Goal: Information Seeking & Learning: Learn about a topic

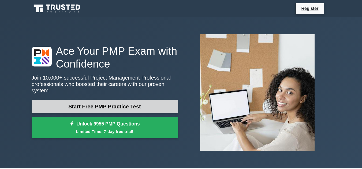
click at [103, 107] on link "Start Free PMP Practice Test" at bounding box center [105, 106] width 146 height 13
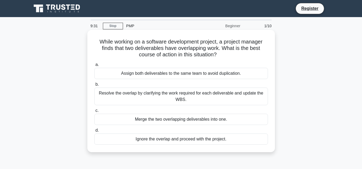
click at [161, 100] on div "Resolve the overlap by clarifying the work required for each deliverable and up…" at bounding box center [180, 97] width 173 height 18
click at [94, 86] on input "b. Resolve the overlap by clarifying the work required for each deliverable and…" at bounding box center [94, 84] width 0 height 3
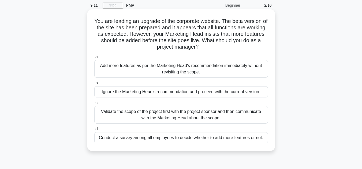
scroll to position [27, 0]
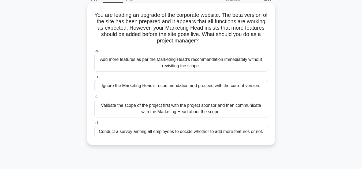
click at [127, 109] on div "Validate the scope of the project first with the project sponsor and then commu…" at bounding box center [180, 109] width 173 height 18
click at [94, 99] on input "c. Validate the scope of the project first with the project sponsor and then co…" at bounding box center [94, 96] width 0 height 3
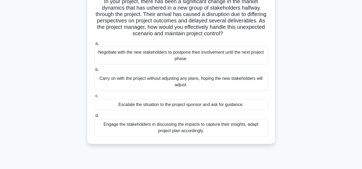
scroll to position [54, 0]
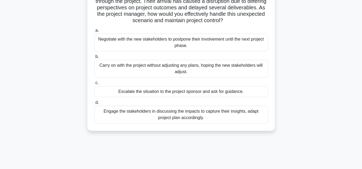
click at [211, 115] on div "Engage the stakeholders in discussing the impacts to capture their insights, ad…" at bounding box center [180, 115] width 173 height 18
click at [94, 105] on input "d. Engage the stakeholders in discussing the impacts to capture their insights,…" at bounding box center [94, 102] width 0 height 3
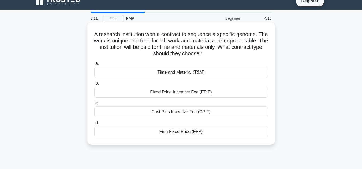
scroll to position [0, 0]
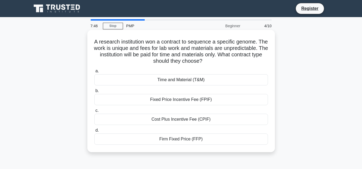
click at [182, 81] on div "Time and Material (T&M)" at bounding box center [180, 79] width 173 height 11
click at [94, 73] on input "a. Time and Material (T&M)" at bounding box center [94, 71] width 0 height 3
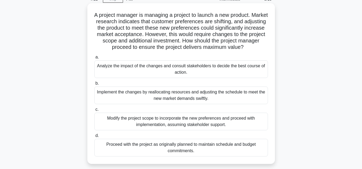
scroll to position [54, 0]
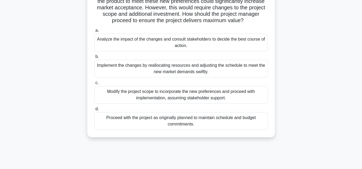
click at [143, 46] on div "Analyze the impact of the changes and consult stakeholders to decide the best c…" at bounding box center [180, 43] width 173 height 18
click at [94, 32] on input "a. Analyze the impact of the changes and consult stakeholders to decide the bes…" at bounding box center [94, 30] width 0 height 3
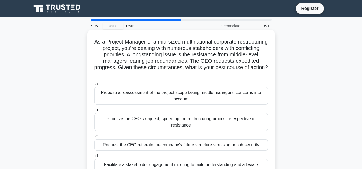
scroll to position [27, 0]
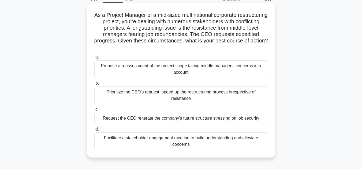
click at [144, 114] on div "Request the CEO reiterate the company's future structure stressing on job secur…" at bounding box center [180, 118] width 173 height 11
click at [94, 112] on input "c. Request the CEO reiterate the company's future structure stressing on job se…" at bounding box center [94, 109] width 0 height 3
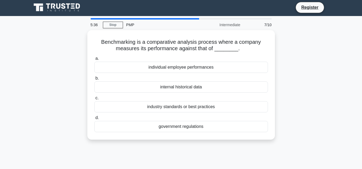
scroll to position [0, 0]
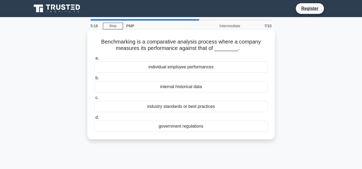
click at [173, 111] on div "industry standards or best practices" at bounding box center [180, 106] width 173 height 11
click at [94, 100] on input "c. industry standards or best practices" at bounding box center [94, 97] width 0 height 3
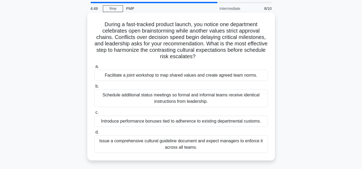
scroll to position [27, 0]
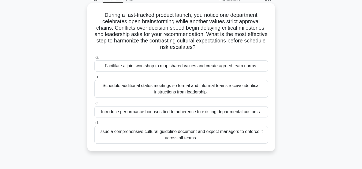
click at [160, 66] on div "Facilitate a joint workshop to map shared values and create agreed team norms." at bounding box center [180, 66] width 173 height 11
click at [94, 59] on input "a. Facilitate a joint workshop to map shared values and create agreed team norm…" at bounding box center [94, 57] width 0 height 3
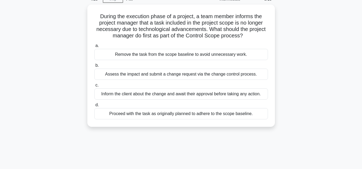
scroll to position [0, 0]
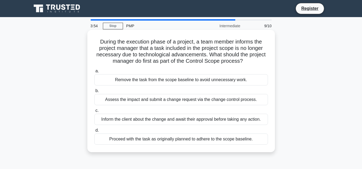
click at [176, 117] on div "Inform the client about the change and await their approval before taking any a…" at bounding box center [180, 119] width 173 height 11
click at [94, 113] on input "c. Inform the client about the change and await their approval before taking an…" at bounding box center [94, 110] width 0 height 3
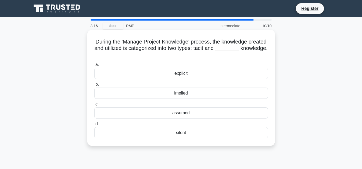
click at [195, 76] on div "explicit" at bounding box center [180, 73] width 173 height 11
click at [94, 67] on input "a. explicit" at bounding box center [94, 64] width 0 height 3
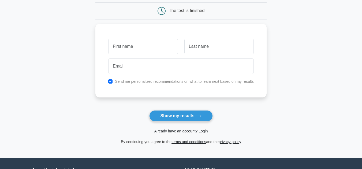
scroll to position [54, 0]
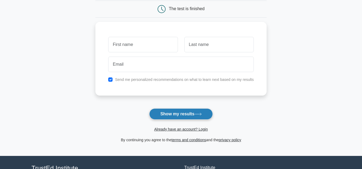
click at [183, 117] on button "Show my results" at bounding box center [180, 114] width 63 height 11
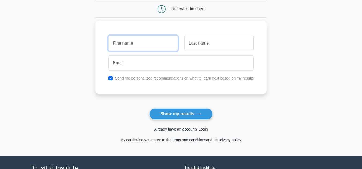
click at [142, 45] on input "text" at bounding box center [142, 44] width 69 height 16
type input "Hosameldin"
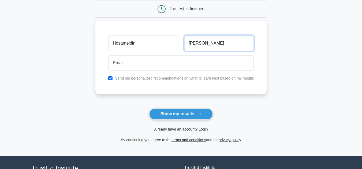
type input "Mohamed"
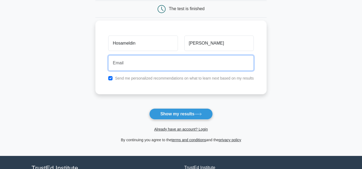
type input "H"
type input "hosam.eldin.24@gmail.com"
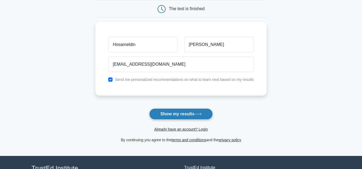
click at [182, 115] on button "Show my results" at bounding box center [180, 114] width 63 height 11
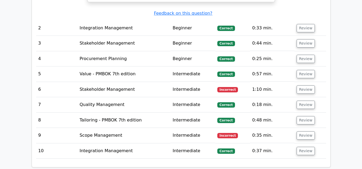
scroll to position [750, 0]
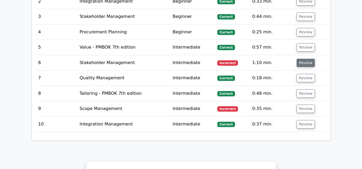
click at [301, 59] on button "Review" at bounding box center [305, 63] width 18 height 8
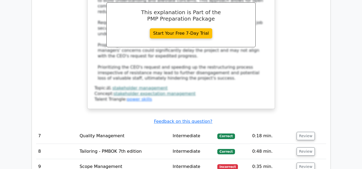
scroll to position [1044, 0]
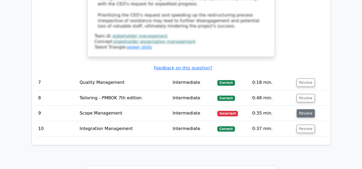
click at [300, 109] on button "Review" at bounding box center [305, 113] width 18 height 8
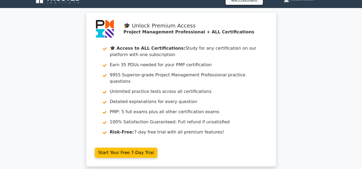
scroll to position [0, 0]
